Goal: Transaction & Acquisition: Purchase product/service

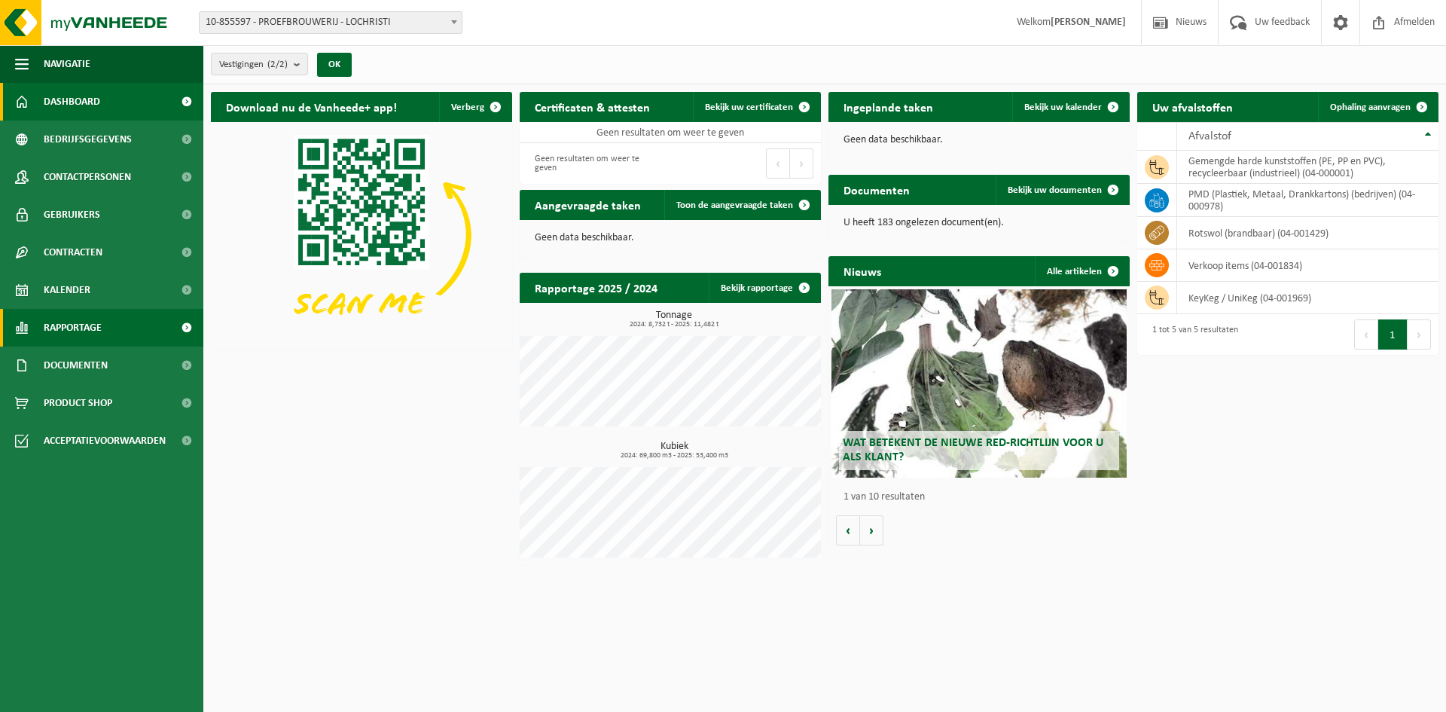
click at [106, 319] on link "Rapportage" at bounding box center [101, 328] width 203 height 38
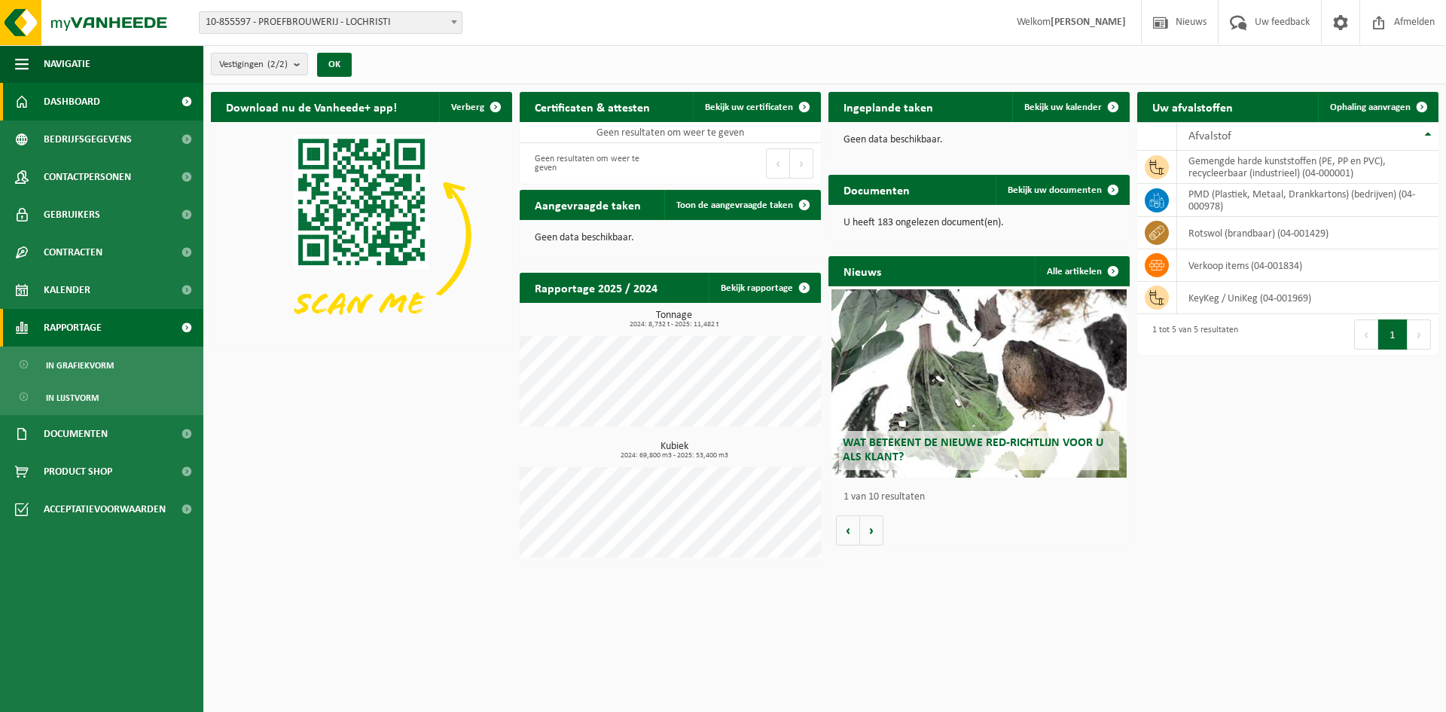
click at [103, 328] on link "Rapportage" at bounding box center [101, 328] width 203 height 38
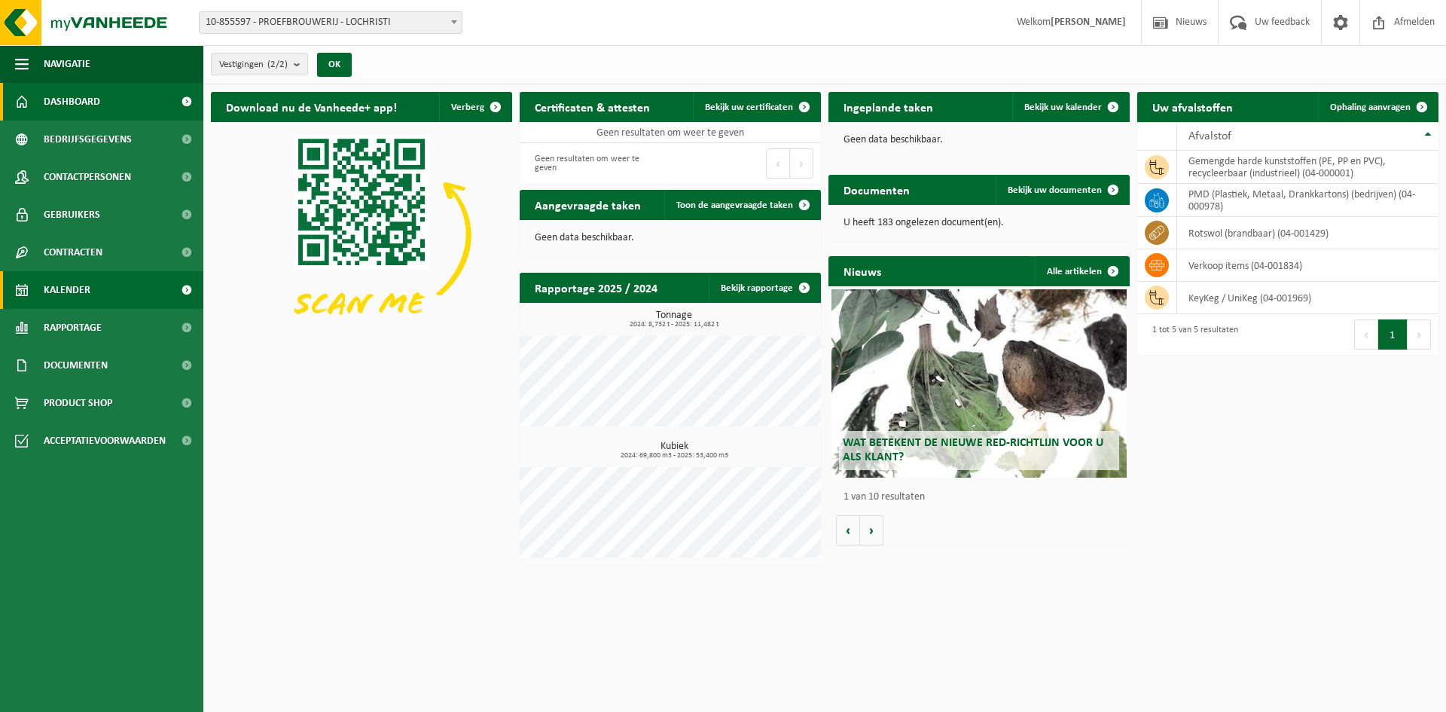
click at [103, 284] on link "Kalender" at bounding box center [101, 290] width 203 height 38
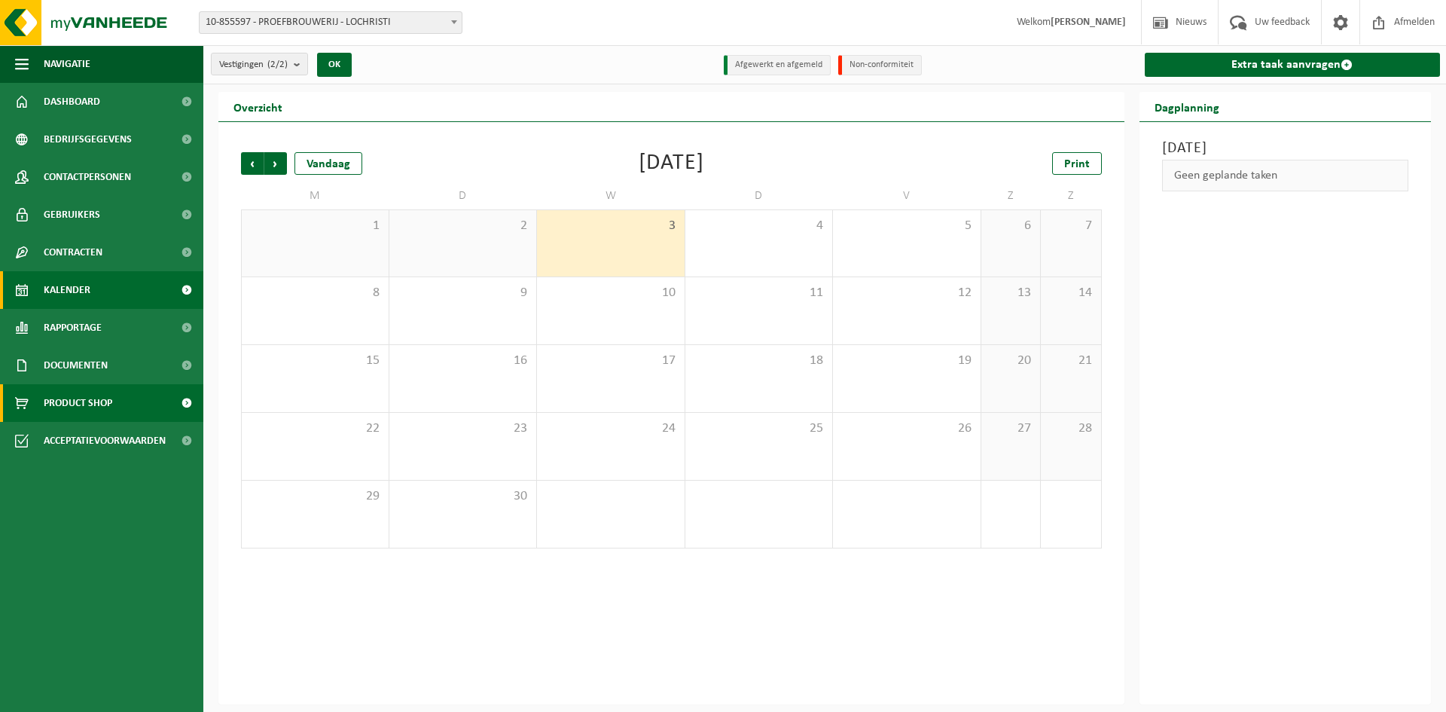
click at [75, 407] on span "Product Shop" at bounding box center [78, 403] width 69 height 38
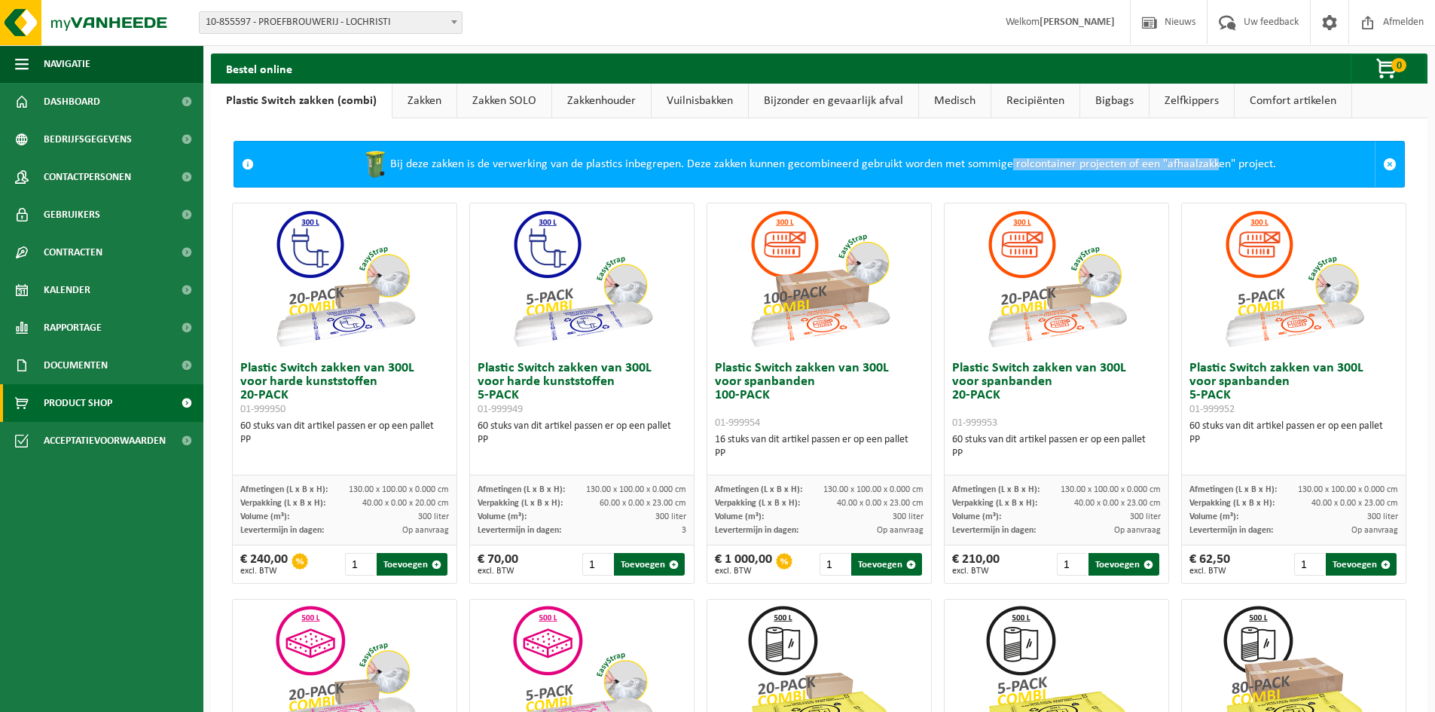
drag, startPoint x: 1002, startPoint y: 160, endPoint x: 1204, endPoint y: 168, distance: 202.7
click at [1204, 168] on div "Bij deze zakken is de verwerking van de plastics inbegrepen. Deze zakken kunnen…" at bounding box center [817, 164] width 1113 height 45
click at [313, 375] on h3 "Plastic Switch zakken van 300L voor harde kunststoffen 20-PACK 01-999950" at bounding box center [344, 388] width 209 height 54
click at [796, 376] on h3 "Plastic Switch zakken van 300L voor spanbanden 100-PACK 01-999954" at bounding box center [819, 395] width 209 height 68
drag, startPoint x: 796, startPoint y: 371, endPoint x: 813, endPoint y: 380, distance: 19.2
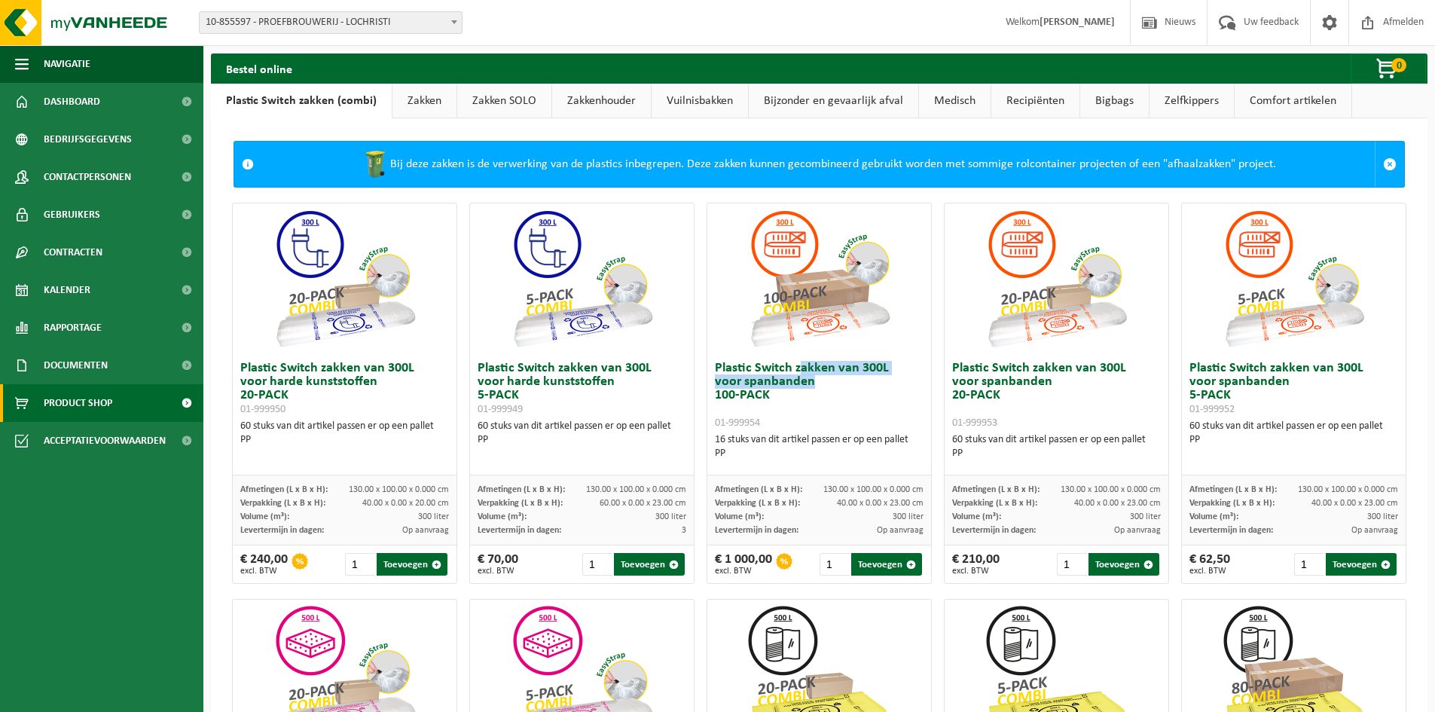
click at [813, 380] on h3 "Plastic Switch zakken van 300L voor spanbanden 100-PACK 01-999954" at bounding box center [819, 395] width 209 height 68
drag, startPoint x: 994, startPoint y: 441, endPoint x: 1063, endPoint y: 441, distance: 69.3
click at [1063, 441] on div "60 stuks van dit artikel passen er op een pallet PP" at bounding box center [1056, 446] width 209 height 27
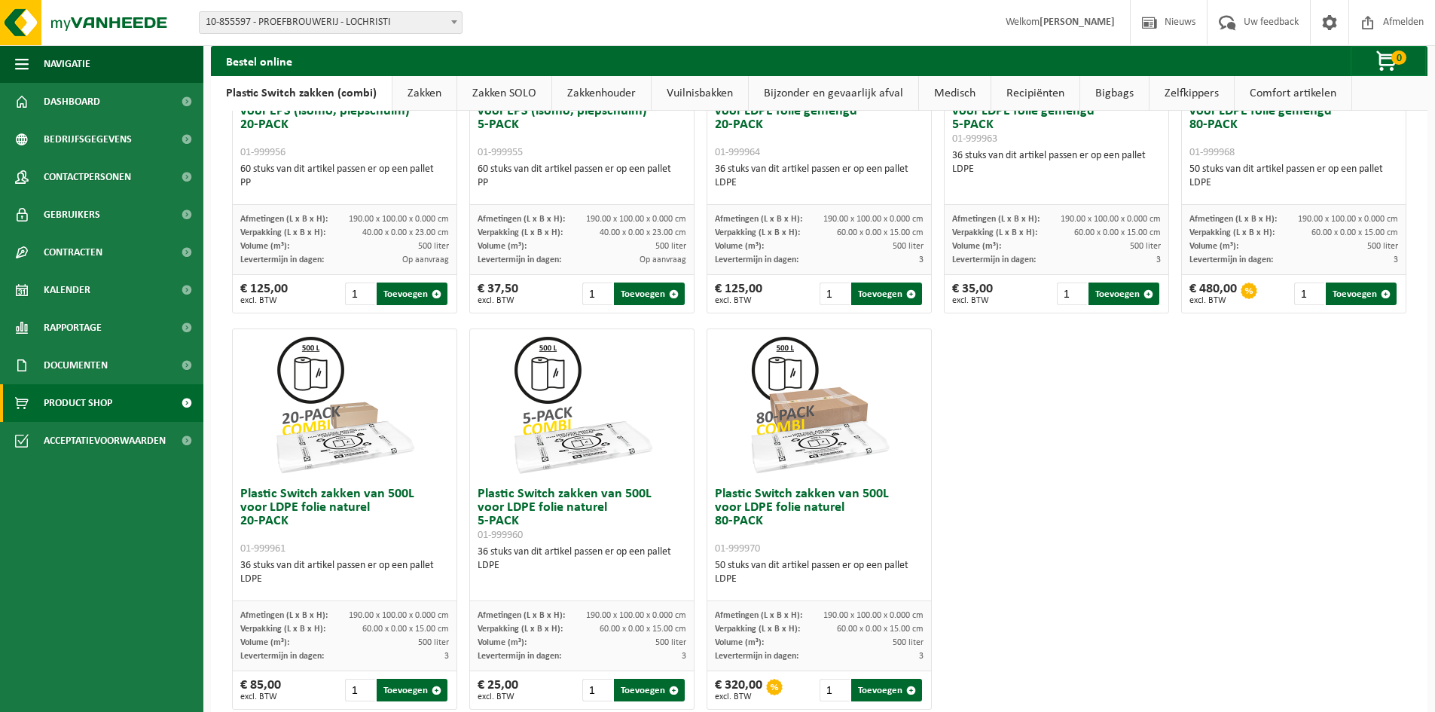
scroll to position [702, 0]
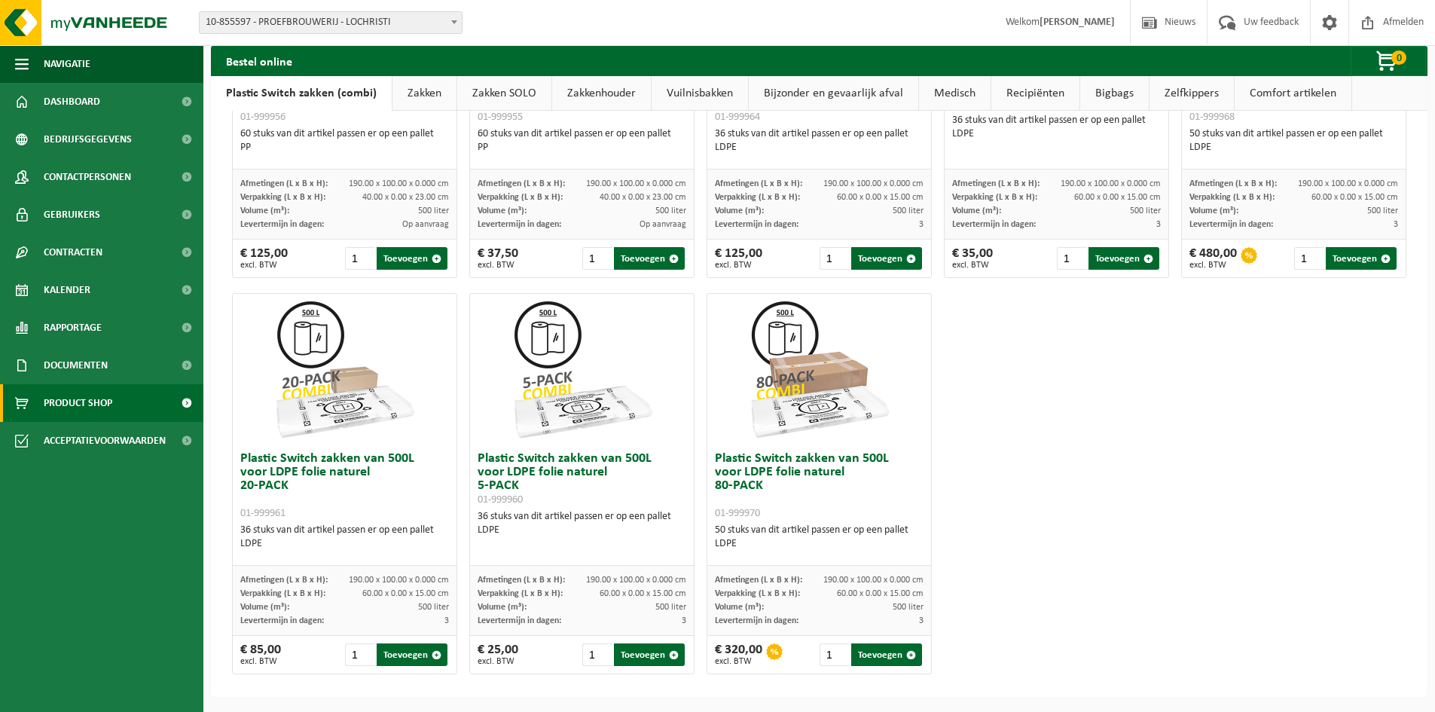
click at [1157, 605] on div "Plastic Switch zakken van 300L voor harde kunststoffen 20-PACK 01-999950 60 stu…" at bounding box center [819, 87] width 1186 height 1188
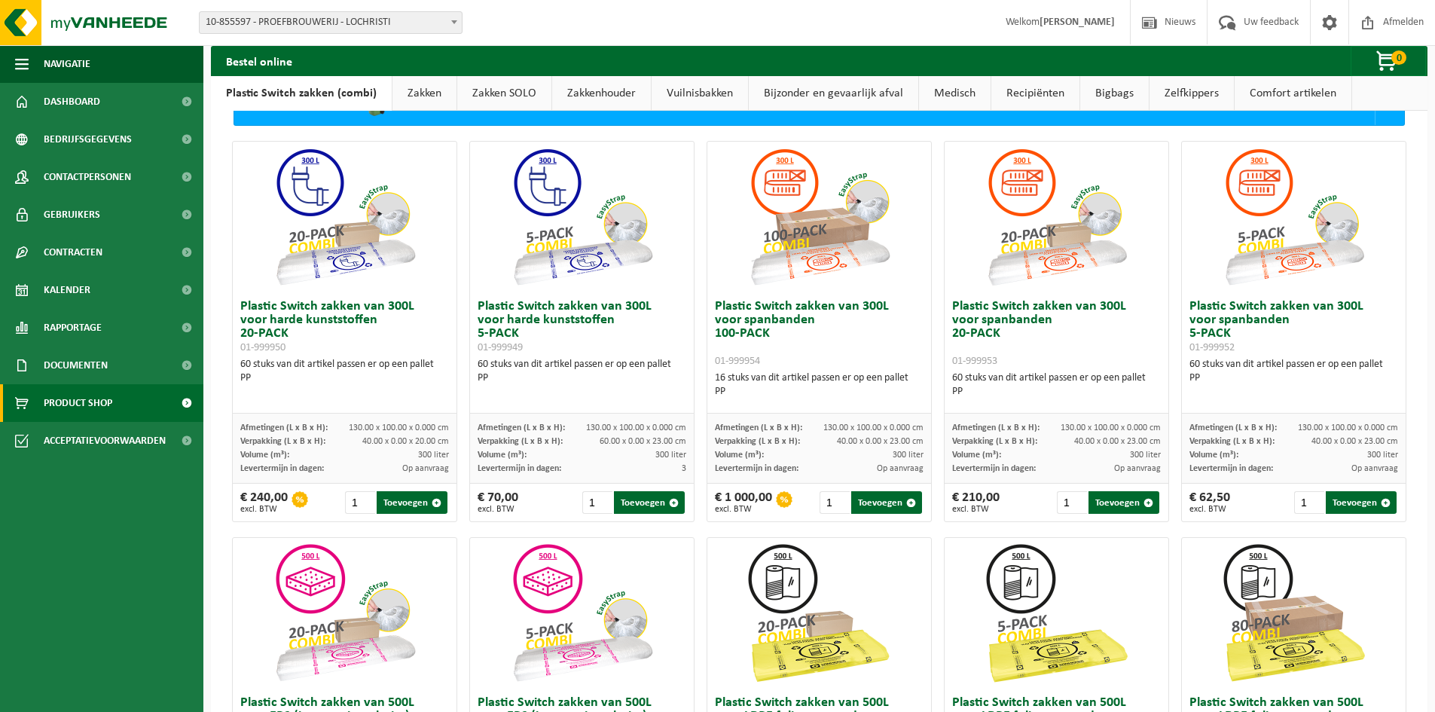
scroll to position [0, 0]
